Goal: Use online tool/utility: Utilize a website feature to perform a specific function

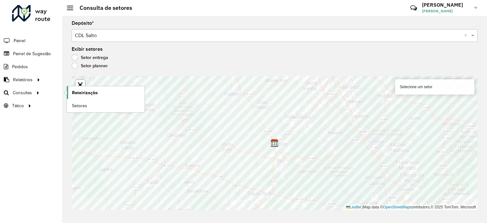
click at [80, 92] on span "Roteirização" at bounding box center [85, 92] width 26 height 7
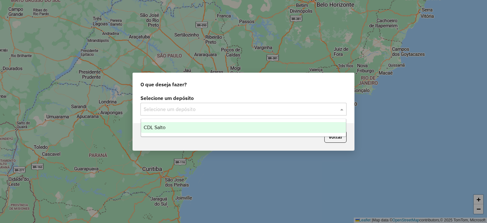
click at [157, 107] on input "text" at bounding box center [237, 110] width 187 height 8
click at [165, 126] on span "CDL Salto" at bounding box center [155, 127] width 22 height 5
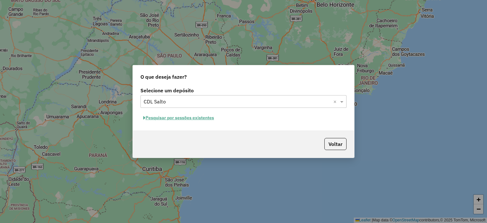
click at [260, 100] on input "text" at bounding box center [237, 102] width 187 height 8
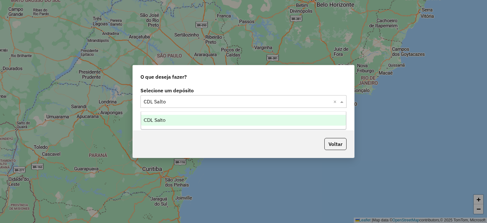
click at [194, 117] on div "CDL Salto" at bounding box center [243, 120] width 205 height 11
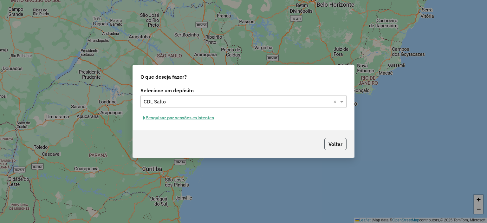
click at [340, 146] on button "Voltar" at bounding box center [336, 144] width 22 height 12
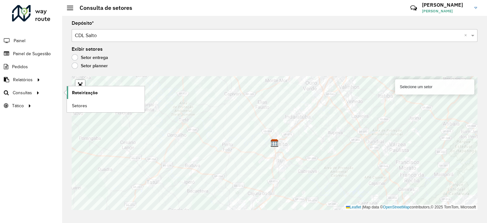
click at [79, 93] on span "Roteirização" at bounding box center [85, 92] width 26 height 7
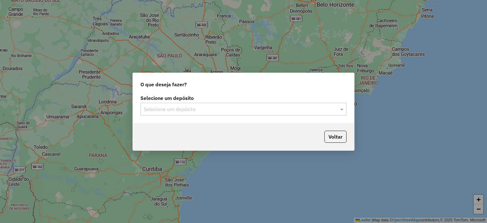
click at [169, 108] on input "text" at bounding box center [237, 110] width 187 height 8
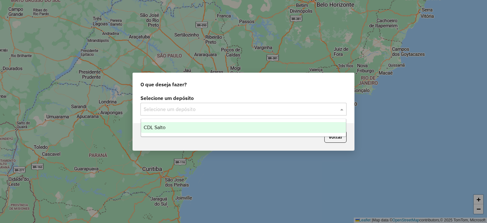
click at [165, 127] on span "CDL Salto" at bounding box center [155, 127] width 22 height 5
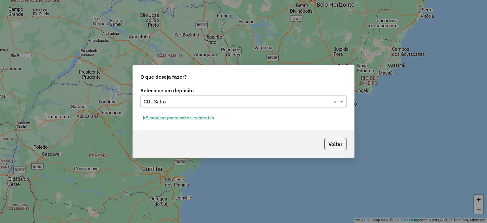
click at [340, 138] on button "Voltar" at bounding box center [336, 144] width 22 height 12
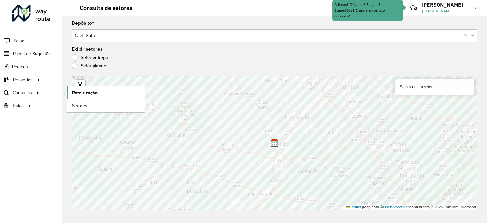
click at [89, 92] on span "Roteirização" at bounding box center [85, 92] width 26 height 7
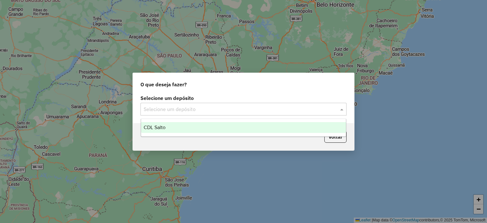
click at [238, 107] on input "text" at bounding box center [237, 110] width 187 height 8
click at [155, 128] on span "CDL Salto" at bounding box center [155, 127] width 22 height 5
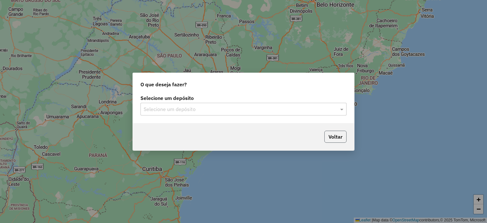
click at [336, 136] on button "Voltar" at bounding box center [336, 137] width 22 height 12
